Goal: Find specific fact: Find specific fact

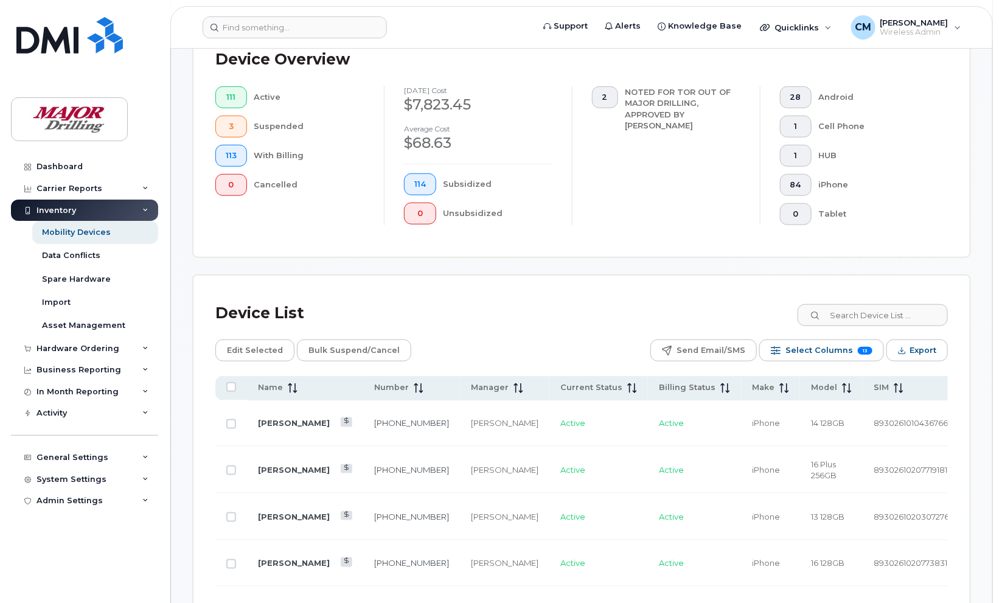
scroll to position [456, 0]
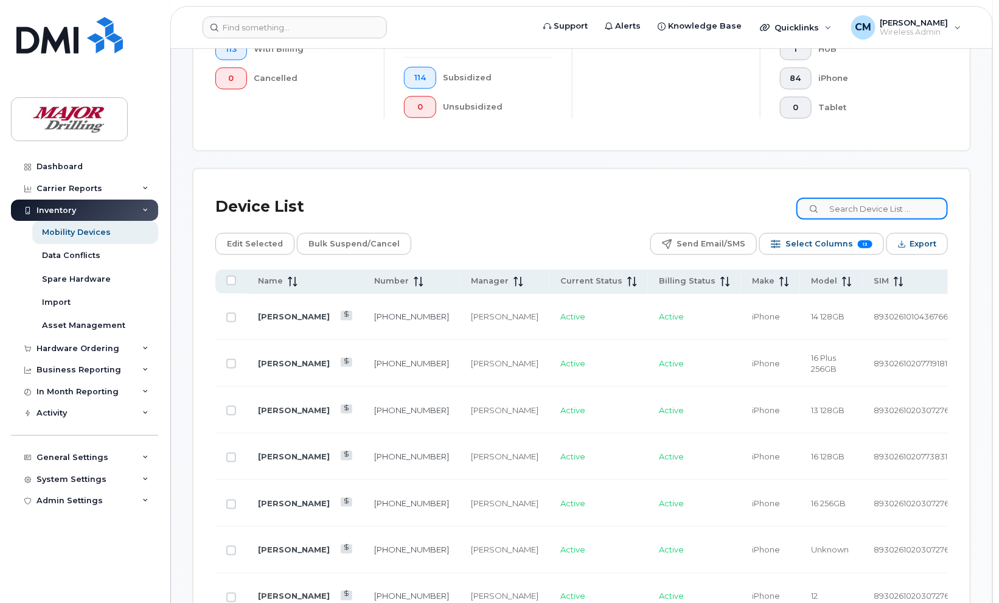
click at [869, 198] on input at bounding box center [873, 209] width 152 height 22
type input "10019"
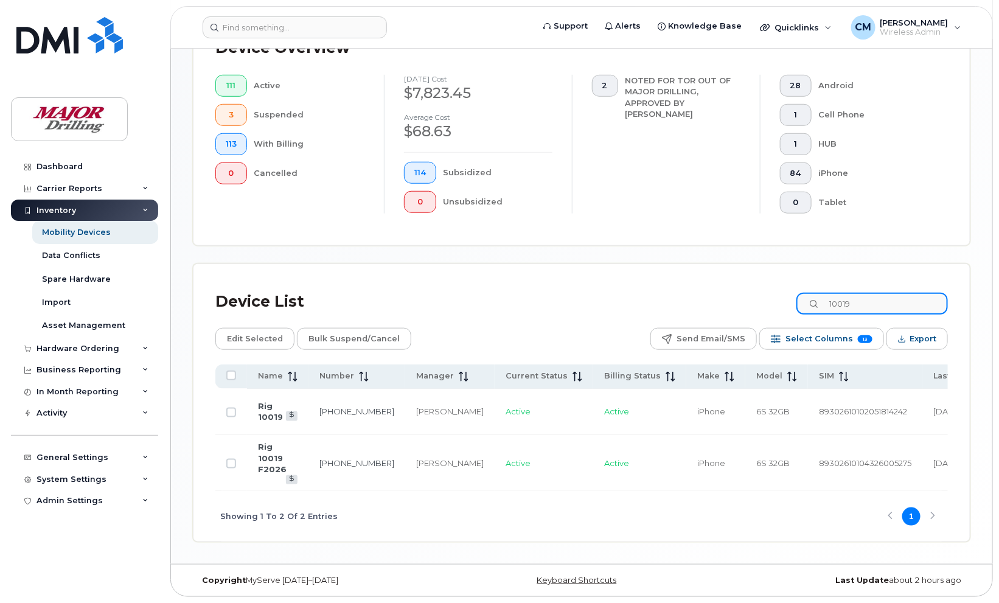
scroll to position [357, 0]
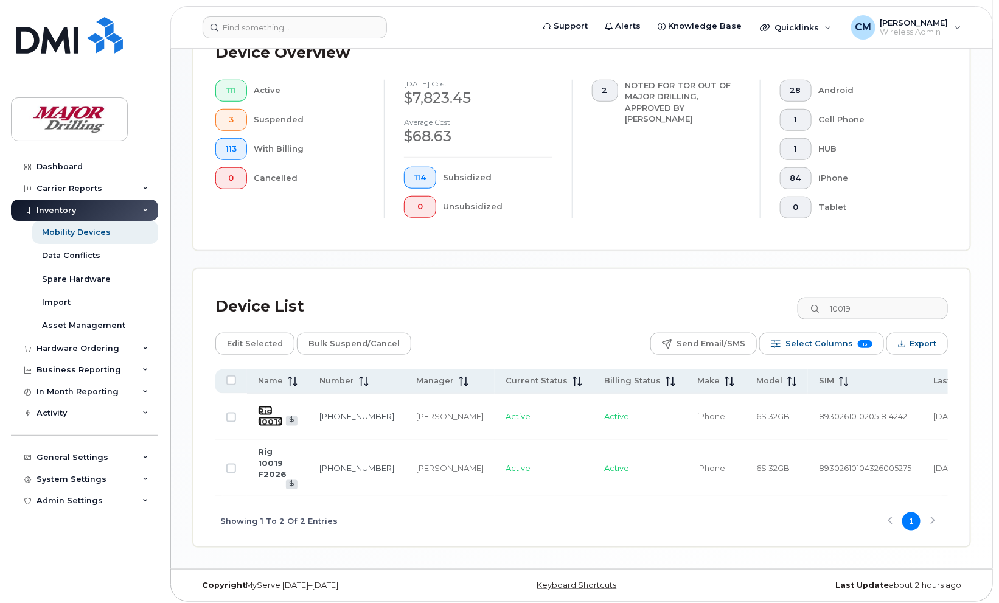
click at [268, 412] on link "Rig 10019" at bounding box center [270, 416] width 25 height 21
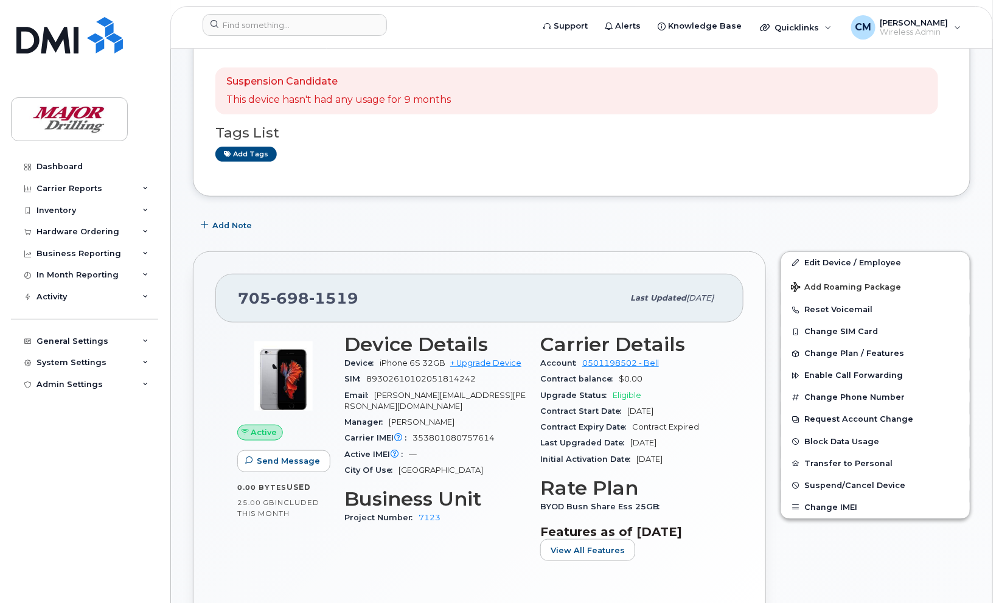
scroll to position [304, 0]
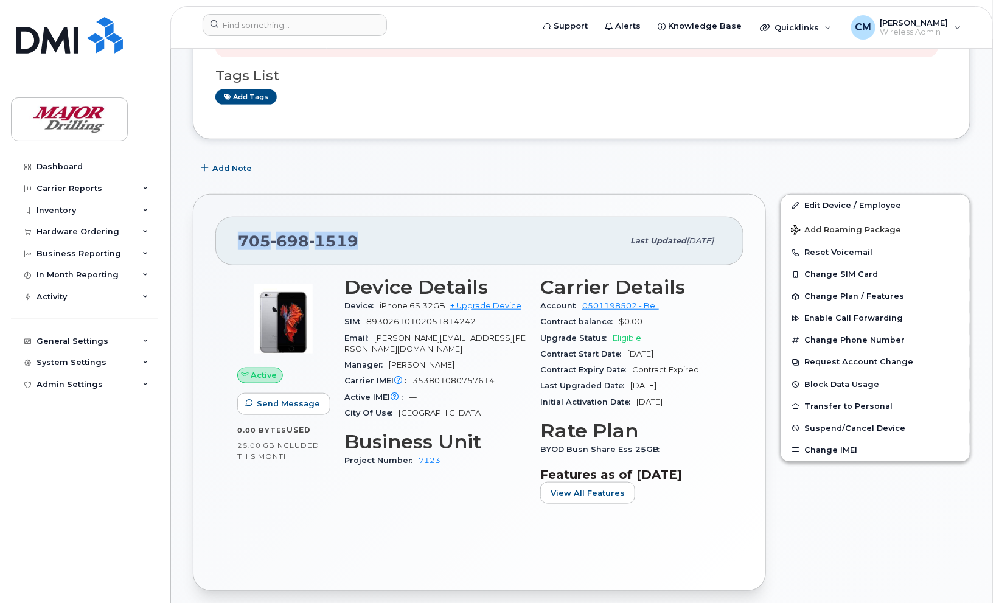
drag, startPoint x: 242, startPoint y: 245, endPoint x: 360, endPoint y: 245, distance: 118.7
click at [360, 245] on div "705 698 1519" at bounding box center [430, 241] width 385 height 26
copy span "705 698 1519"
click at [415, 215] on div "705 698 1519 Last updated Aug 29, 2025 Active Send Message 0.00 Bytes  used 25.…" at bounding box center [479, 392] width 573 height 397
drag, startPoint x: 399, startPoint y: 241, endPoint x: 243, endPoint y: 243, distance: 155.2
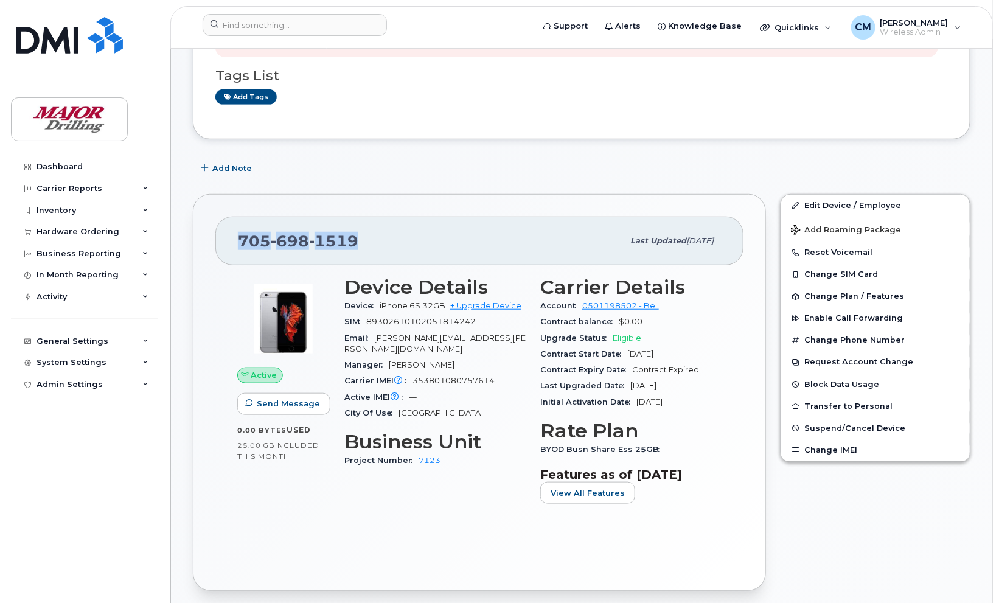
click at [243, 243] on div "705 698 1519" at bounding box center [430, 241] width 385 height 26
copy span "705 698 1519"
drag, startPoint x: 493, startPoint y: 373, endPoint x: 410, endPoint y: 372, distance: 83.4
click at [410, 373] on div "Carrier IMEI Carrier IMEI is reported during the last billing cycle or change o…" at bounding box center [434, 381] width 181 height 16
click at [65, 384] on div "Admin Settings" at bounding box center [70, 385] width 66 height 10
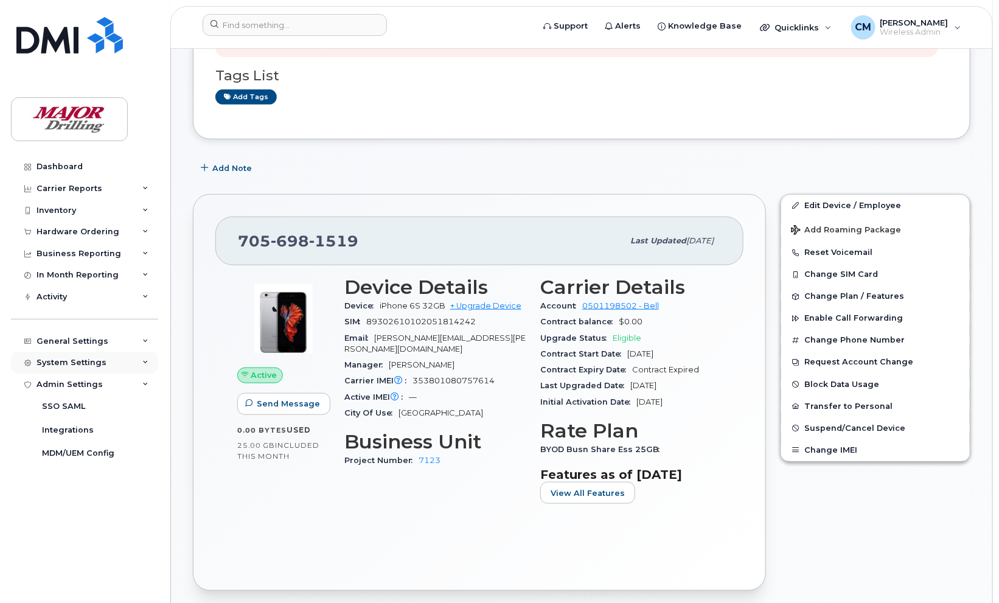
click at [75, 362] on div "System Settings" at bounding box center [72, 363] width 70 height 10
